Goal: Information Seeking & Learning: Learn about a topic

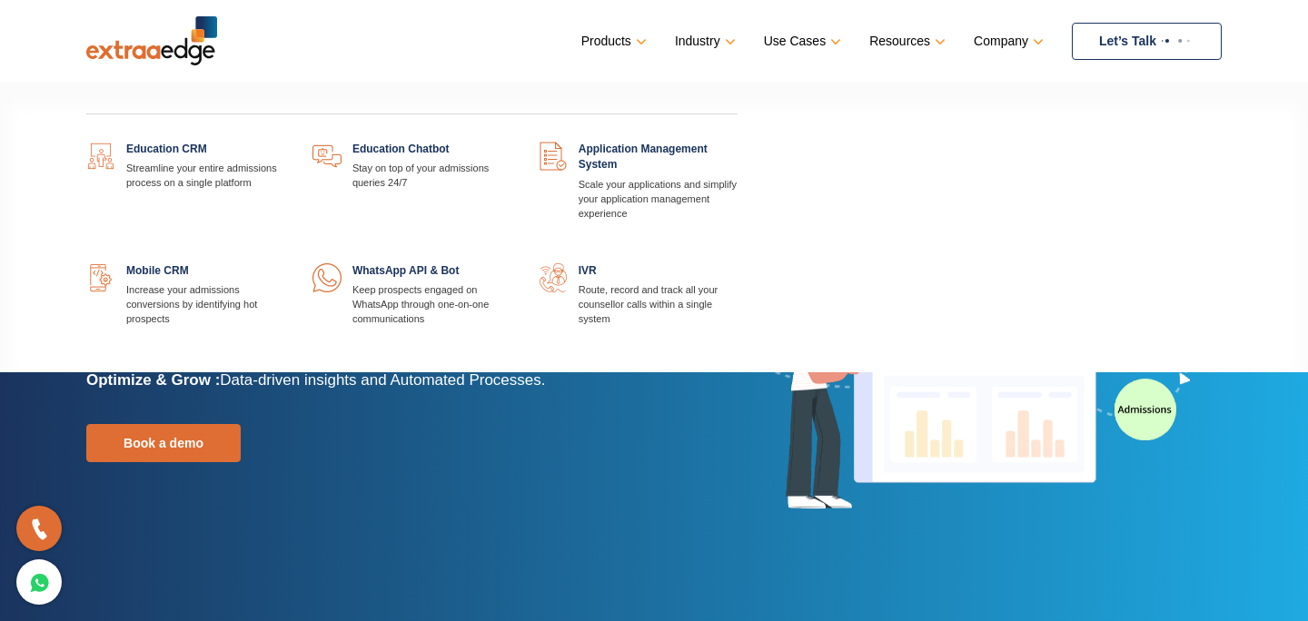
click at [511, 142] on link at bounding box center [511, 142] width 0 height 0
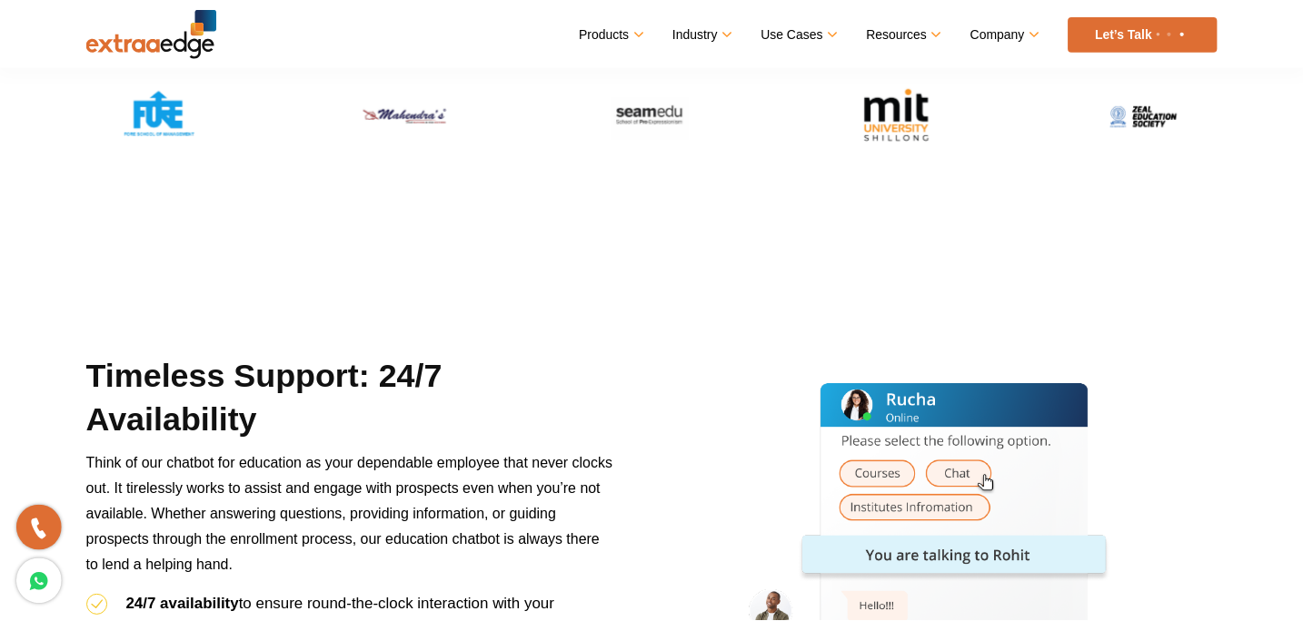
scroll to position [637, 0]
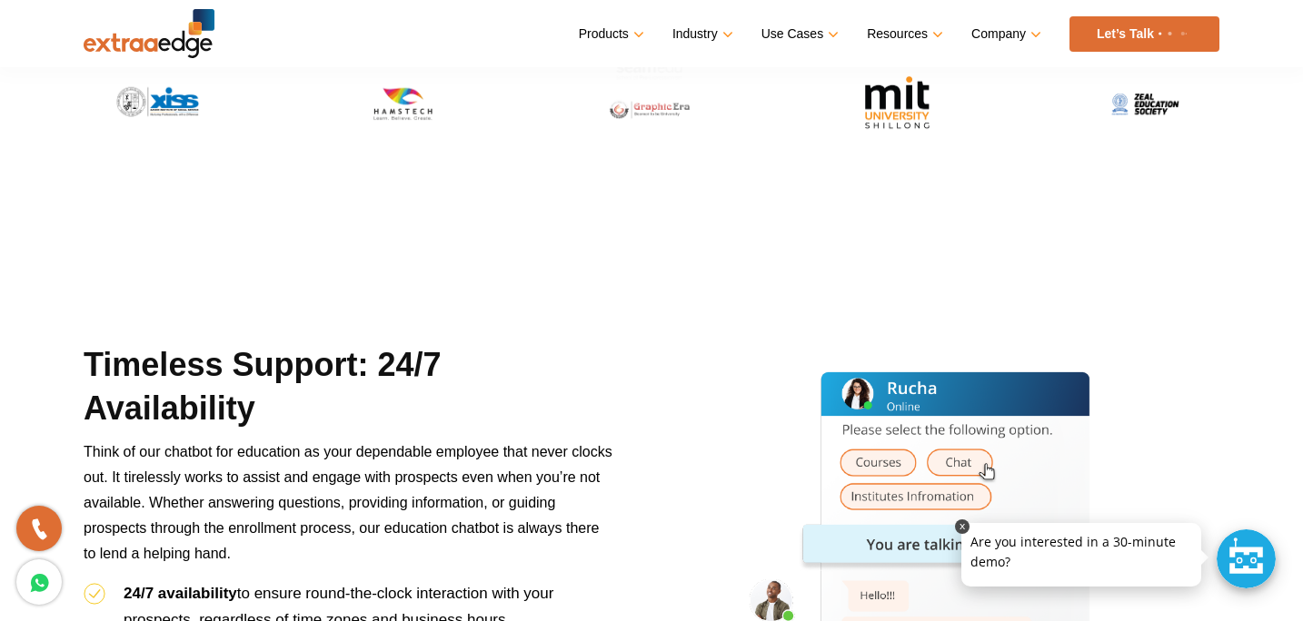
click at [961, 524] on link at bounding box center [962, 527] width 15 height 15
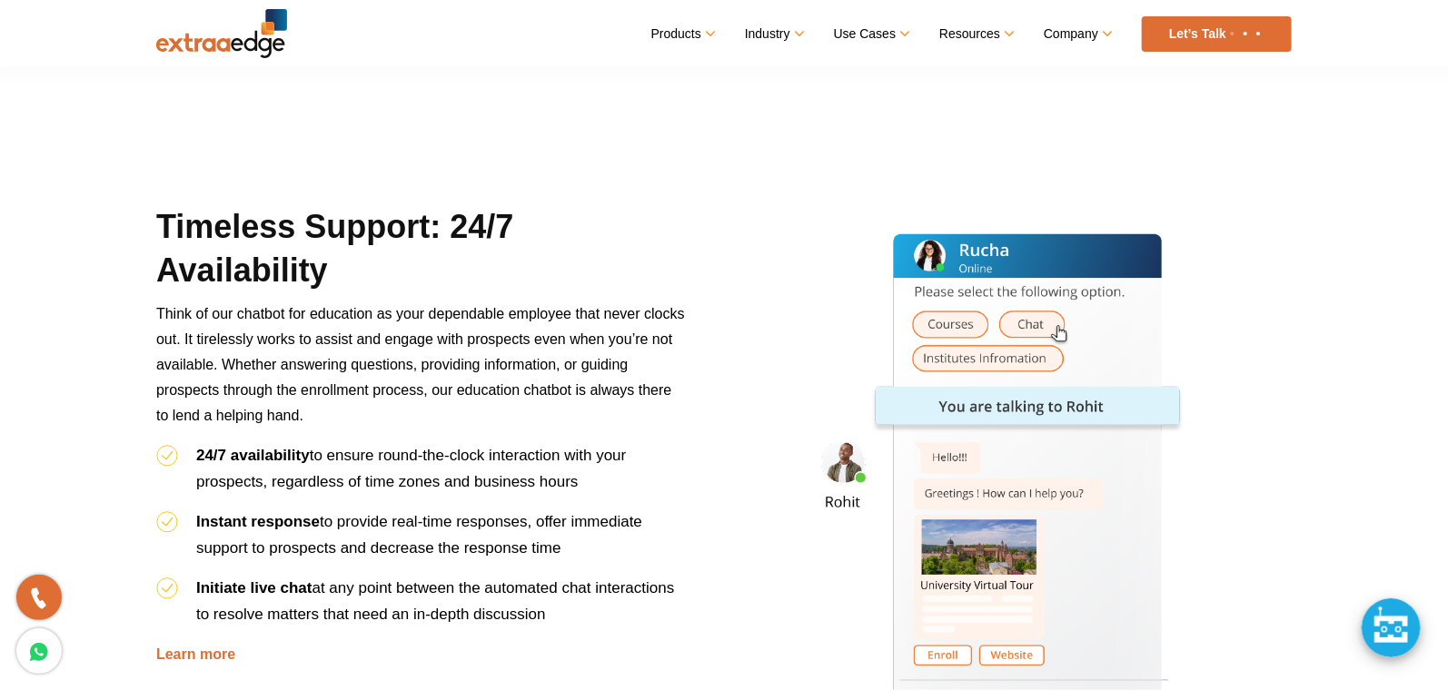
scroll to position [800, 0]
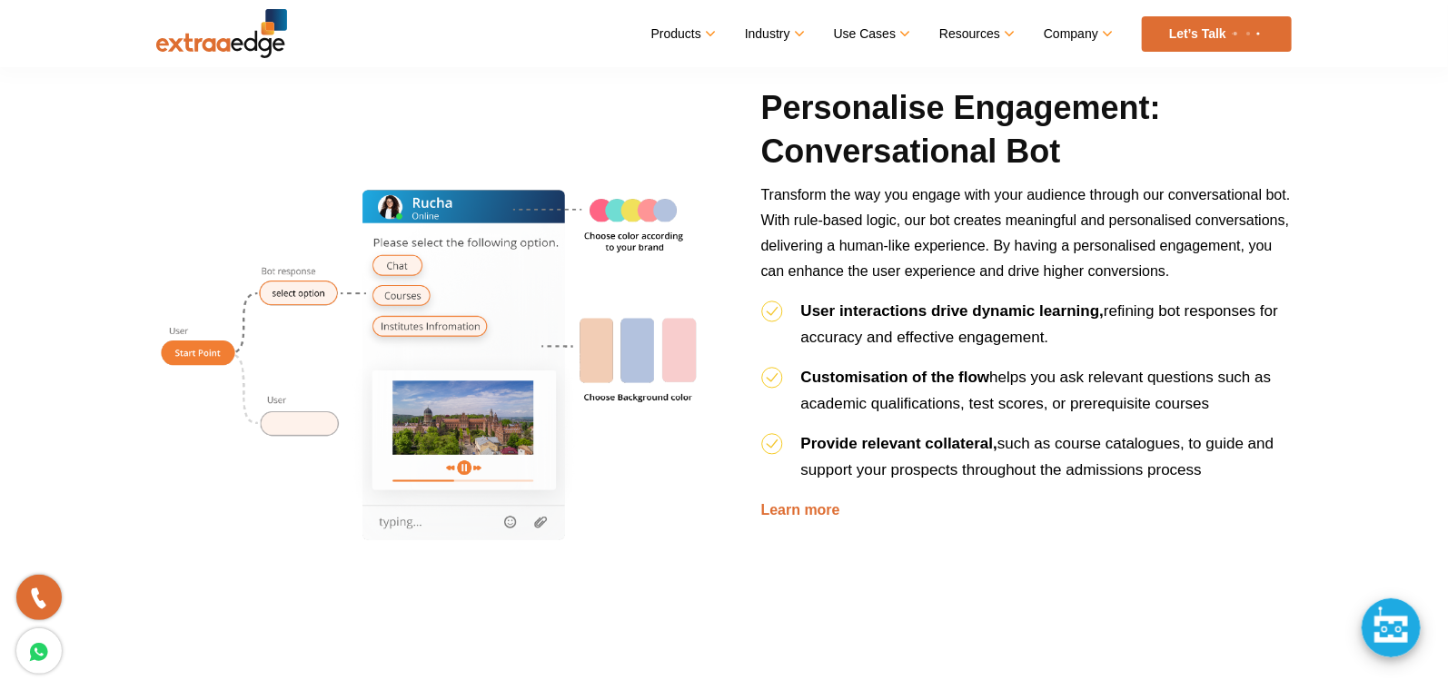
scroll to position [1532, 0]
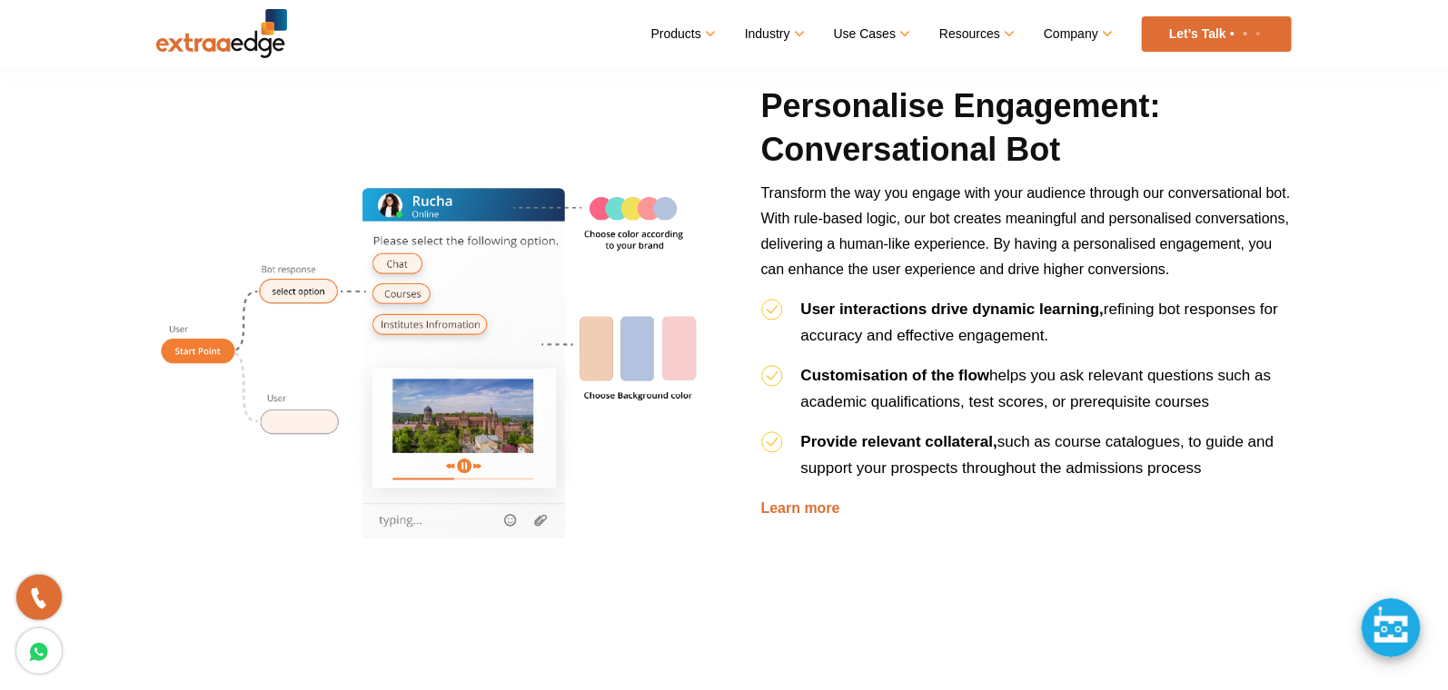
click at [1220, 289] on p "Transform the way you engage with your audience through our conversational bot.…" at bounding box center [1026, 238] width 531 height 115
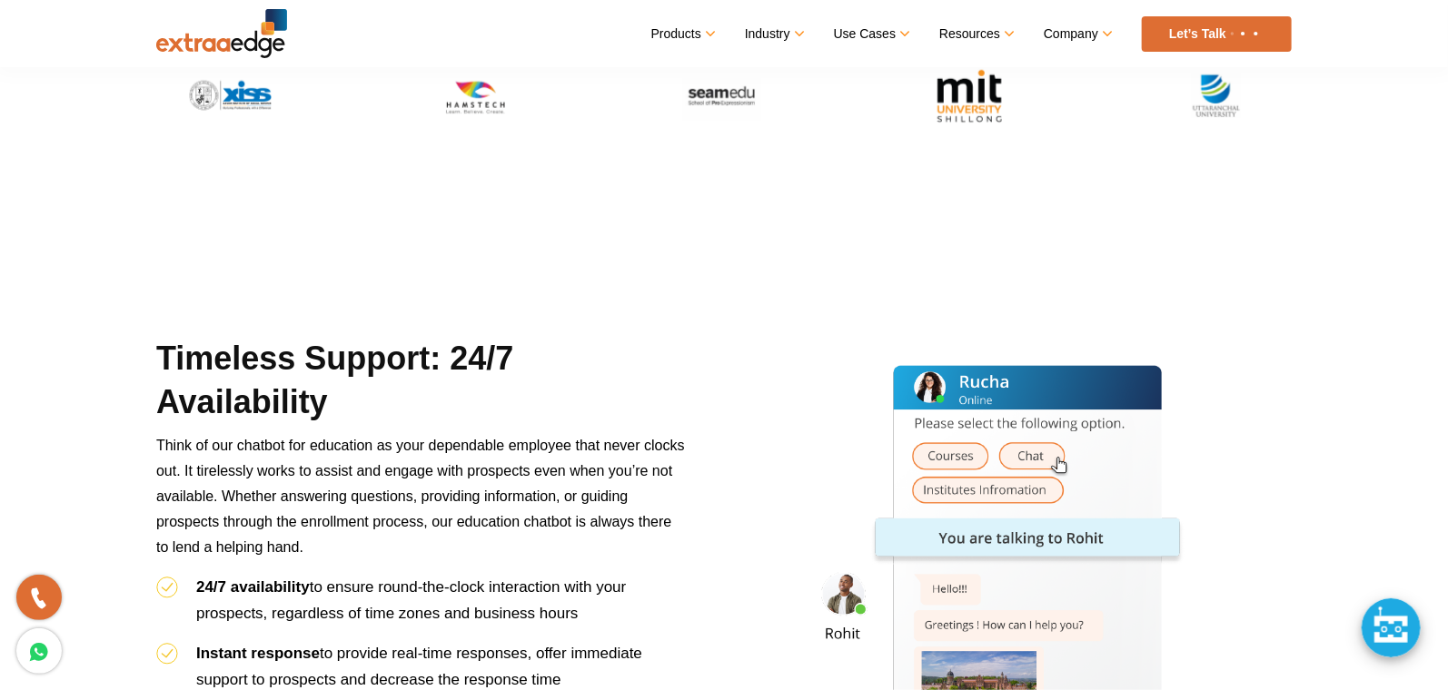
scroll to position [0, 0]
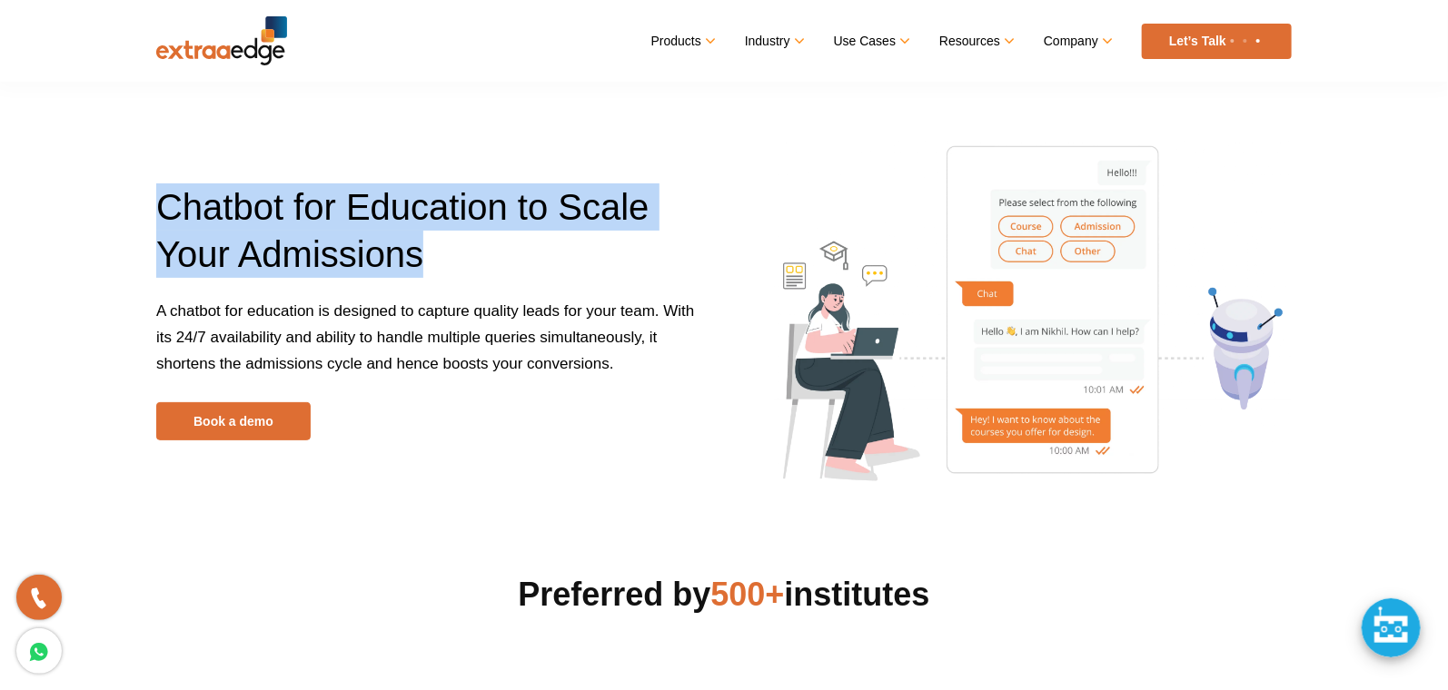
drag, startPoint x: 423, startPoint y: 253, endPoint x: 164, endPoint y: 207, distance: 262.9
click at [164, 207] on span "Chatbot for Education to Scale Your Admissions" at bounding box center [402, 230] width 493 height 87
copy span "Chatbot for Education to Scale Your Admissions"
